Goal: Check status: Check status

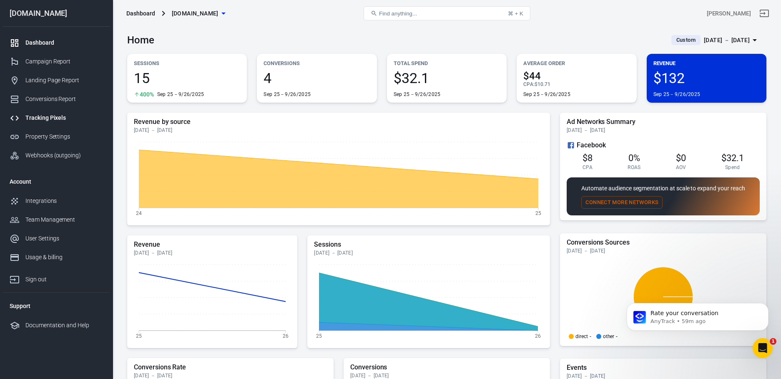
click at [42, 117] on div "Tracking Pixels" at bounding box center [64, 117] width 78 height 9
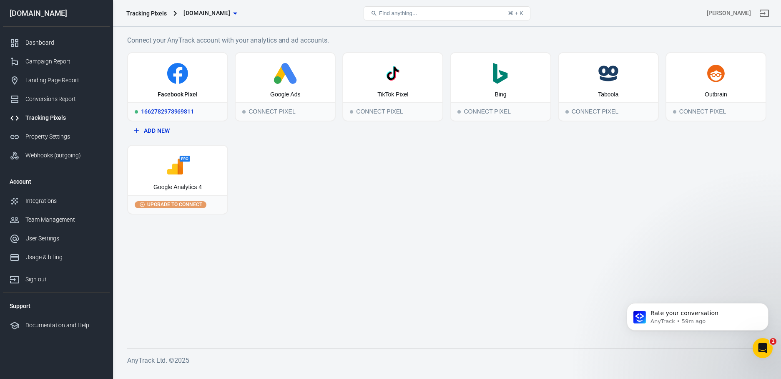
click at [186, 110] on div "1662782973969811" at bounding box center [177, 111] width 99 height 18
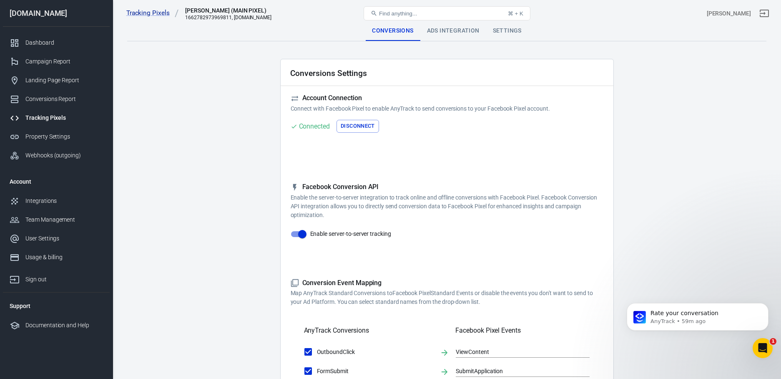
click at [435, 31] on div "Ads Integration" at bounding box center [453, 31] width 66 height 20
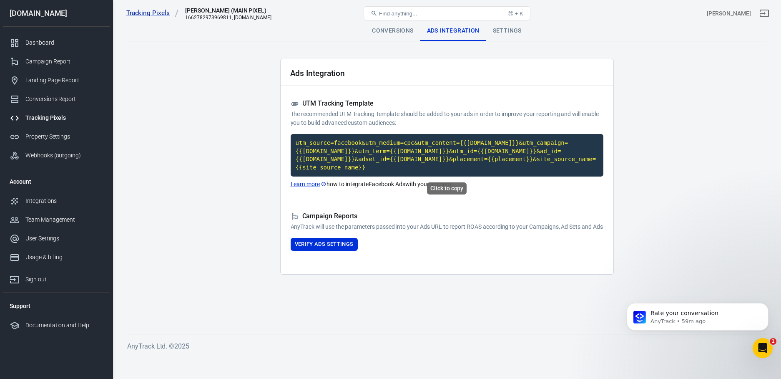
click at [397, 147] on code "utm_source=facebook&utm_medium=cpc&utm_content={{[DOMAIN_NAME]}}&utm_campaign={…" at bounding box center [447, 155] width 313 height 43
click at [50, 101] on div "Conversions Report" at bounding box center [64, 99] width 78 height 9
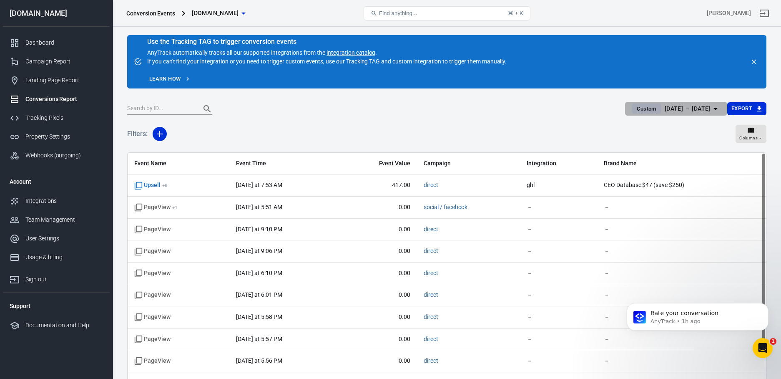
click at [704, 110] on div "[DATE] － [DATE]" at bounding box center [688, 108] width 46 height 10
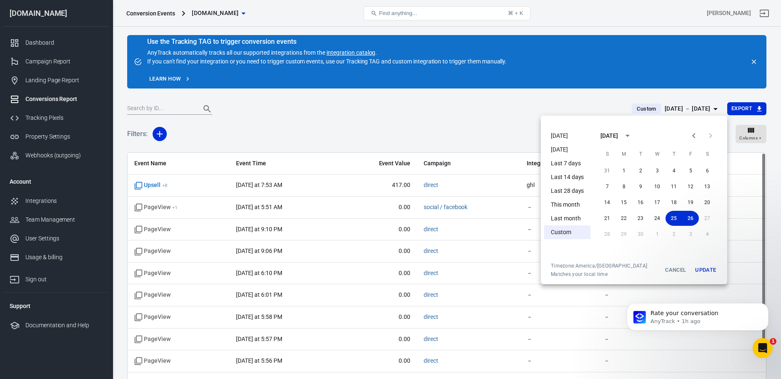
click at [568, 136] on li "[DATE]" at bounding box center [567, 136] width 46 height 14
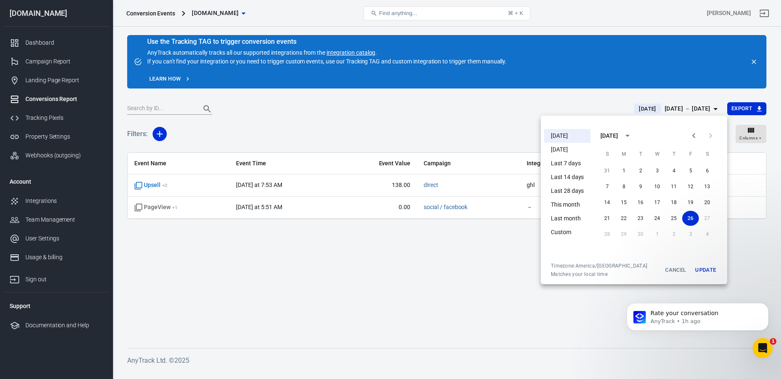
click at [712, 269] on button "Update" at bounding box center [705, 269] width 27 height 15
